Goal: Find specific page/section: Find specific page/section

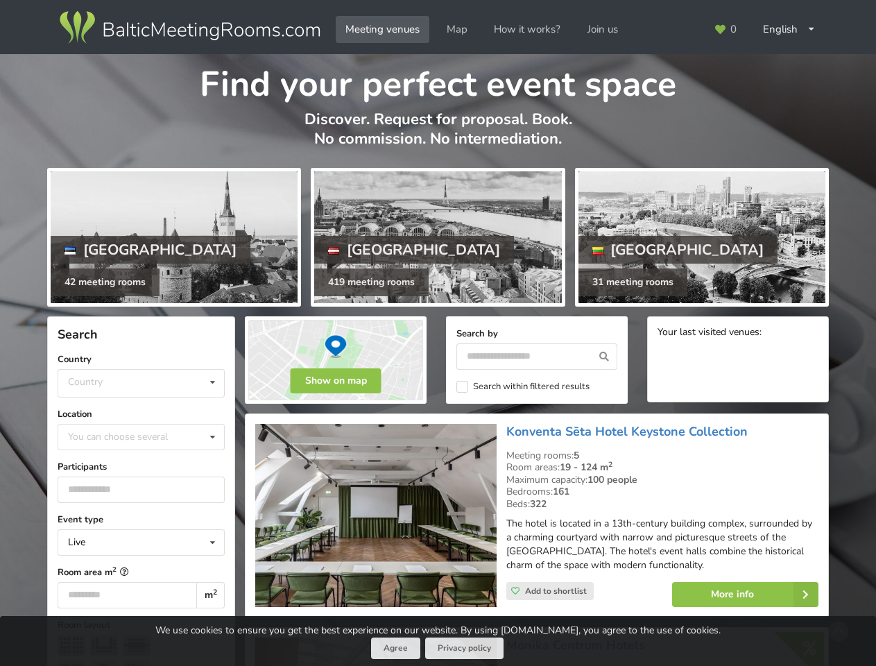
click at [726, 29] on icon at bounding box center [720, 29] width 12 height 10
click at [790, 29] on div "English Русский Latviešu" at bounding box center [789, 29] width 72 height 27
click at [141, 383] on div "Country [GEOGRAPHIC_DATA] [GEOGRAPHIC_DATA] [GEOGRAPHIC_DATA]" at bounding box center [141, 383] width 167 height 28
click at [141, 543] on div "Live Live Online Hybrid (Live + Online)" at bounding box center [141, 542] width 167 height 26
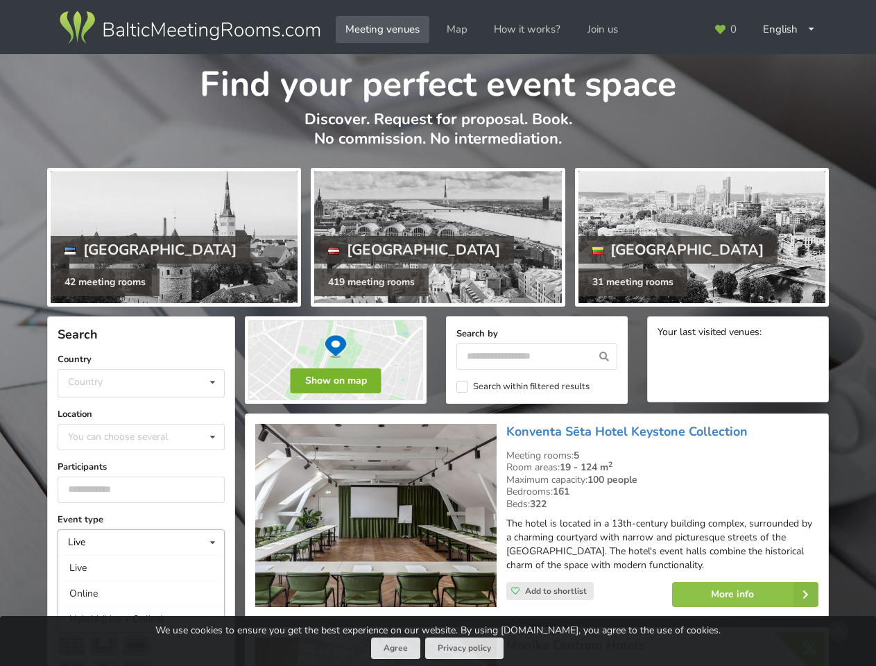
click at [336, 381] on button "Show on map" at bounding box center [336, 380] width 91 height 25
click at [604, 357] on icon at bounding box center [605, 356] width 26 height 26
click at [523, 386] on label "Search within filtered results" at bounding box center [523, 387] width 133 height 12
click at [0, 0] on div "Loading" at bounding box center [0, 0] width 0 height 0
